Goal: Check status: Check status

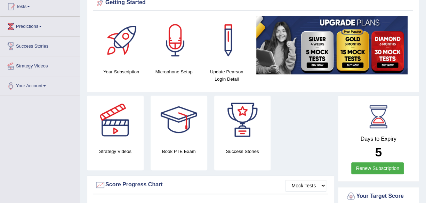
click at [426, 126] on html "Toggle navigation Home Practice Questions Speaking Practice Read Aloud Repeat S…" at bounding box center [213, 24] width 426 height 203
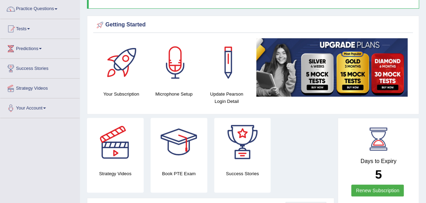
scroll to position [62, 0]
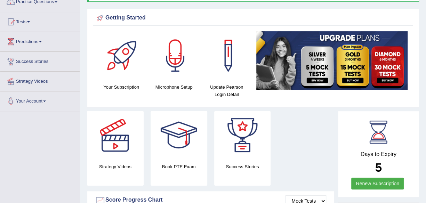
click at [30, 22] on span at bounding box center [28, 21] width 3 height 1
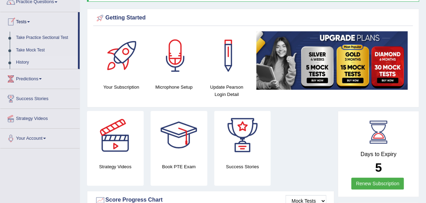
click at [23, 64] on link "History" at bounding box center [45, 62] width 65 height 13
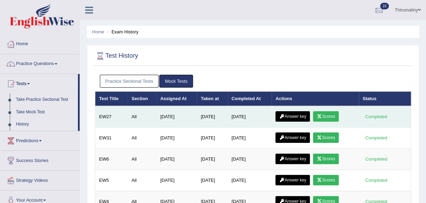
click at [296, 119] on link "Answer key" at bounding box center [293, 116] width 34 height 10
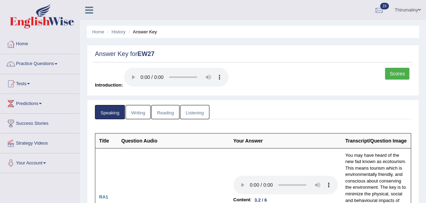
click at [195, 112] on link "Listening" at bounding box center [194, 112] width 29 height 14
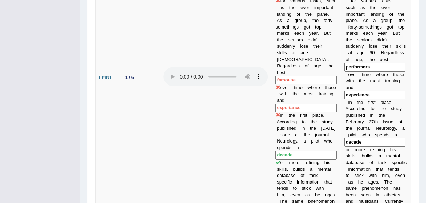
scroll to position [579, 0]
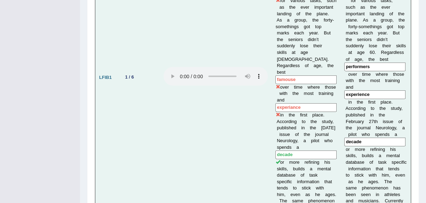
click at [346, 203] on b at bounding box center [344, 207] width 1 height 5
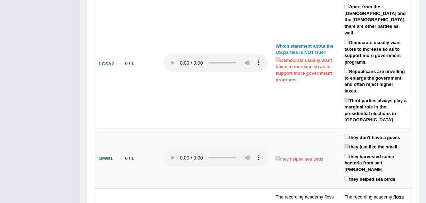
scroll to position [1886, 0]
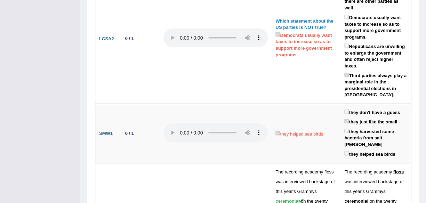
click at [375, 198] on span "of" at bounding box center [372, 200] width 5 height 5
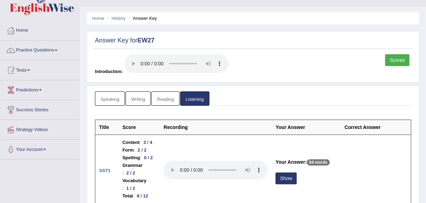
scroll to position [0, 0]
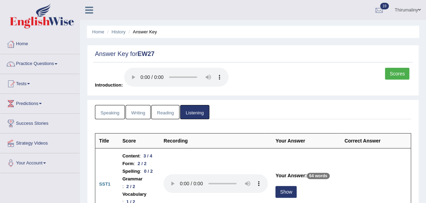
click at [171, 109] on link "Reading" at bounding box center [165, 112] width 28 height 14
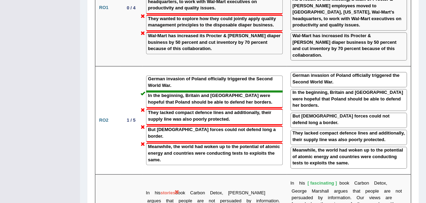
scroll to position [1431, 0]
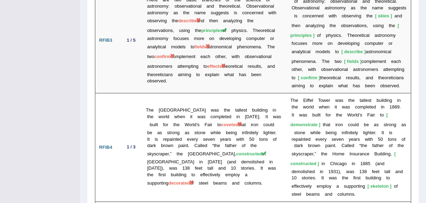
scroll to position [1845, 0]
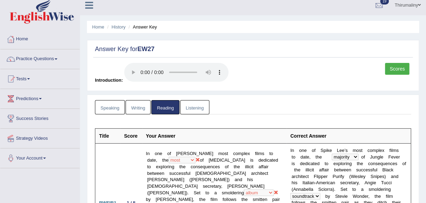
scroll to position [0, 0]
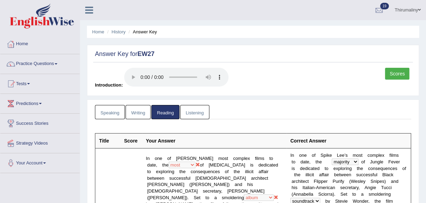
click at [134, 114] on link "Writing" at bounding box center [138, 112] width 25 height 14
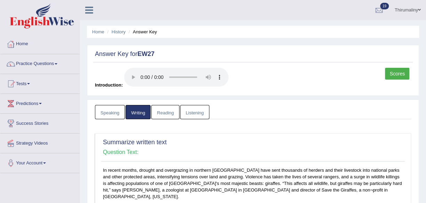
click at [105, 114] on link "Speaking" at bounding box center [110, 112] width 30 height 14
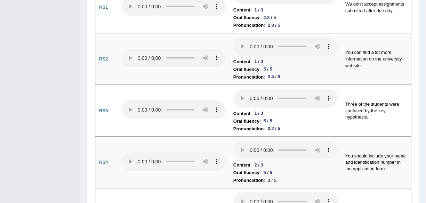
scroll to position [713, 0]
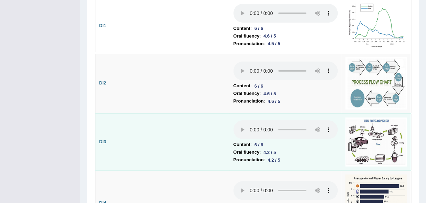
click at [228, 142] on td at bounding box center [174, 141] width 112 height 57
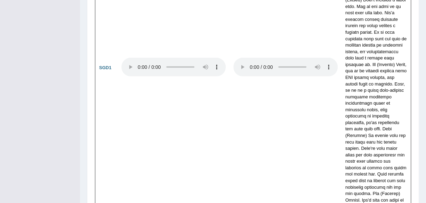
scroll to position [2325, 0]
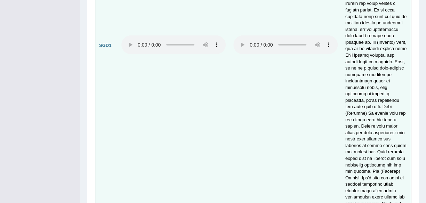
click at [262, 159] on td at bounding box center [286, 45] width 112 height 577
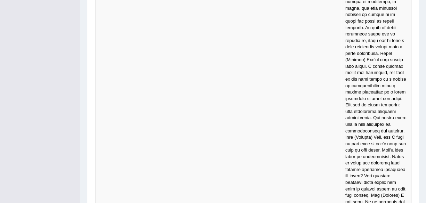
scroll to position [2779, 0]
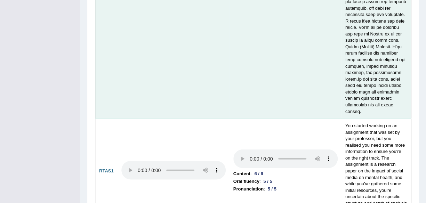
scroll to position [3228, 0]
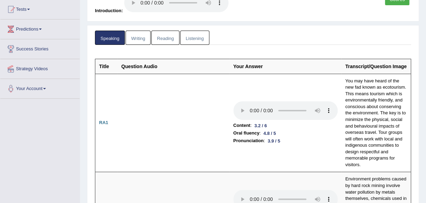
scroll to position [0, 0]
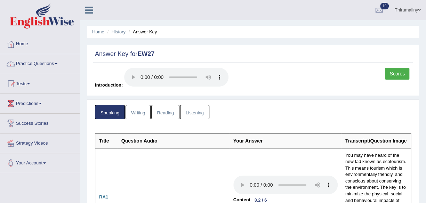
click at [403, 73] on link "Scores" at bounding box center [397, 74] width 24 height 12
